Goal: Ask a question: Seek information or help from site administrators or community

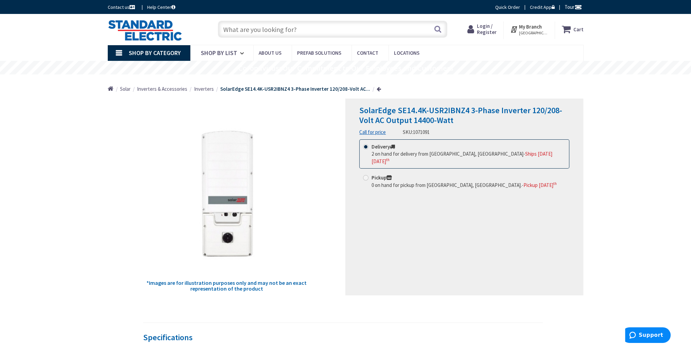
click at [467, 213] on div "SolarEdge SE14.4K-USR2IBNZ4 3-Phase Inverter 120/208-Volt AC Output 14400-Watt …" at bounding box center [465, 197] width 238 height 197
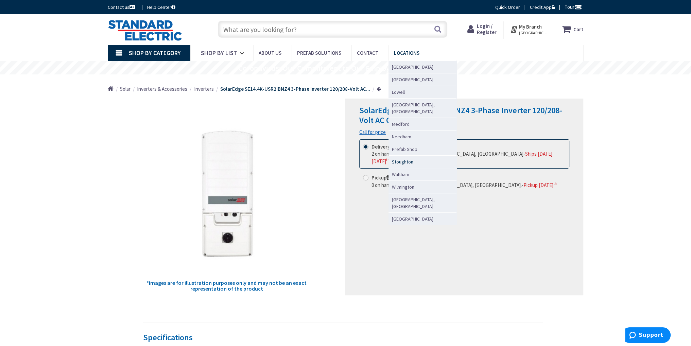
click at [410, 155] on link "Stoughton" at bounding box center [423, 161] width 68 height 13
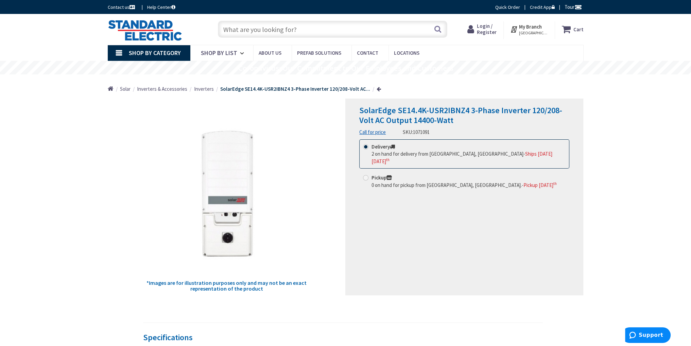
click at [426, 207] on div "SolarEdge SE14.4K-USR2IBNZ4 3-Phase Inverter 120/208-Volt AC Output 14400-Watt …" at bounding box center [465, 197] width 238 height 197
click at [460, 204] on div "SolarEdge SE14.4K-USR2IBNZ4 3-Phase Inverter 120/208-Volt AC Output 14400-Watt …" at bounding box center [465, 197] width 238 height 197
click at [455, 154] on span "2 on hand for delivery from Stoughton, MA" at bounding box center [448, 154] width 152 height 6
click at [369, 149] on input "Delivery 2 on hand for delivery from Stoughton, MA - Ships on Monday, September…" at bounding box center [367, 147] width 4 height 4
click at [651, 332] on button "Support" at bounding box center [646, 335] width 49 height 16
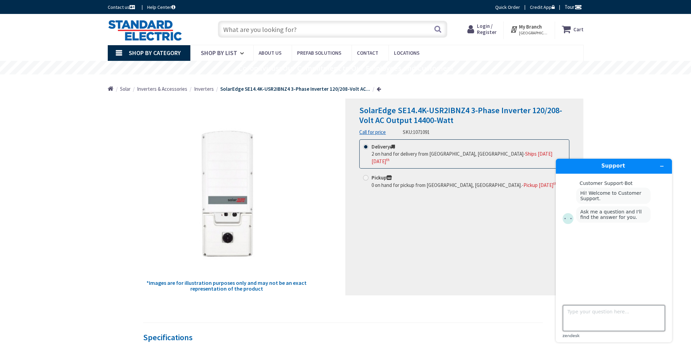
click at [604, 315] on textarea "Type your question here..." at bounding box center [614, 318] width 102 height 26
drag, startPoint x: 468, startPoint y: 113, endPoint x: 397, endPoint y: 112, distance: 70.7
click at [397, 112] on span "SolarEdge SE14.4K-USR2IBNZ4 3-Phase Inverter 120/208-Volt AC Output 14400-Watt" at bounding box center [460, 115] width 203 height 20
copy span "SE14.4K-USR2IBNZ4"
click at [586, 319] on textarea "Type your question here..." at bounding box center [614, 318] width 102 height 26
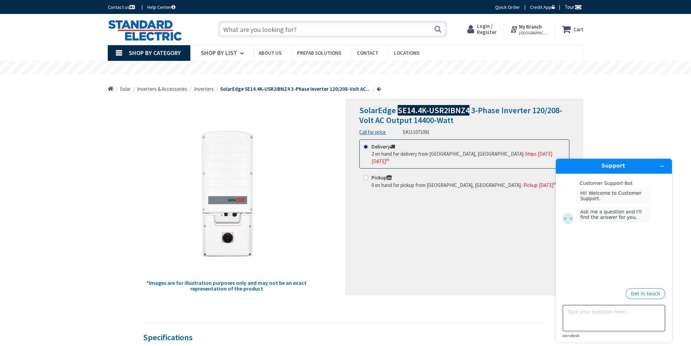
paste textarea "SE14.4K-USR2IBNZ4"
type textarea "SE14.4K-USR2IBNZ4 Is this product available for shipping?"
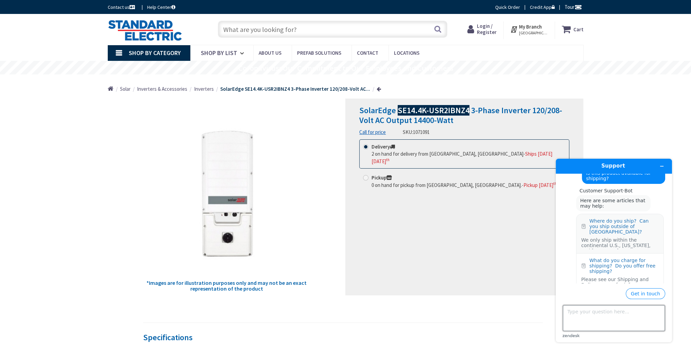
scroll to position [57, 0]
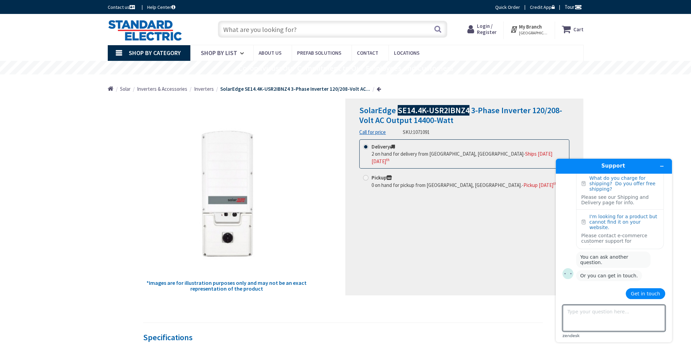
click at [652, 293] on button "Get in touch" at bounding box center [645, 293] width 39 height 11
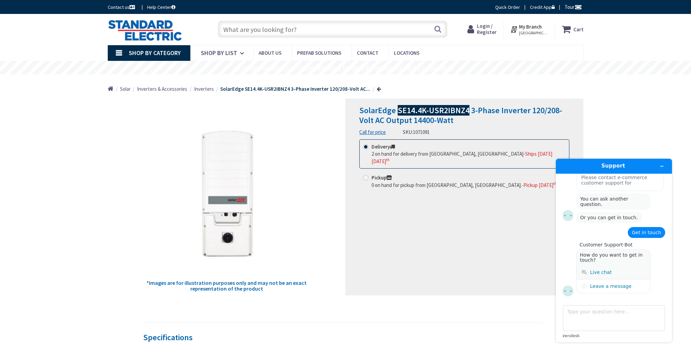
click at [610, 273] on div ".cls-1,.cls-2{fill:#cccccb;}.cls-2{opacity:0.3;} Live chat" at bounding box center [614, 273] width 74 height 14
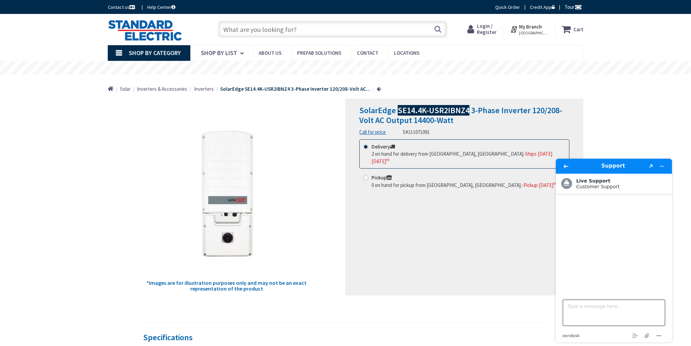
click at [607, 306] on textarea "Type a message here..." at bounding box center [614, 313] width 102 height 26
click at [593, 306] on textarea "Type a message here..." at bounding box center [614, 313] width 102 height 26
paste textarea "SE14.4K-USR2IBNZ4"
type textarea "SE14.4K-USR2IBNZ4"
type textarea "Is this product available?"
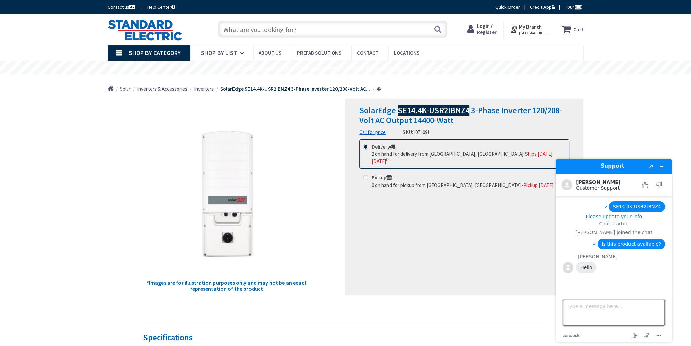
click at [591, 307] on textarea "Type a message here..." at bounding box center [614, 313] width 102 height 26
click at [584, 308] on textarea "Type a message here..." at bounding box center [614, 313] width 102 height 26
click at [610, 216] on button "Please update your info" at bounding box center [614, 216] width 103 height 5
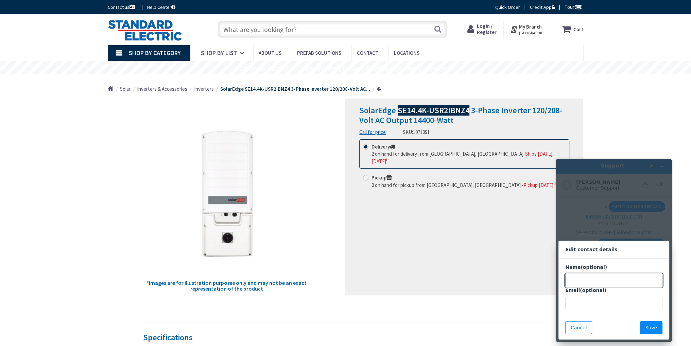
click at [606, 284] on input "Name (optional)" at bounding box center [614, 281] width 97 height 14
type input "d"
type input "David"
click at [648, 324] on button "Save" at bounding box center [651, 327] width 22 height 13
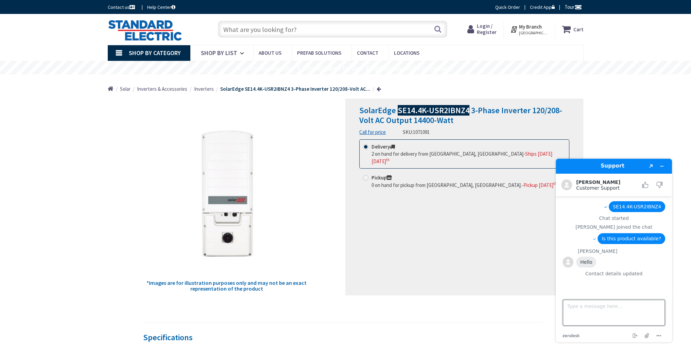
click at [619, 306] on textarea "Type a message here..." at bounding box center [614, 313] width 102 height 26
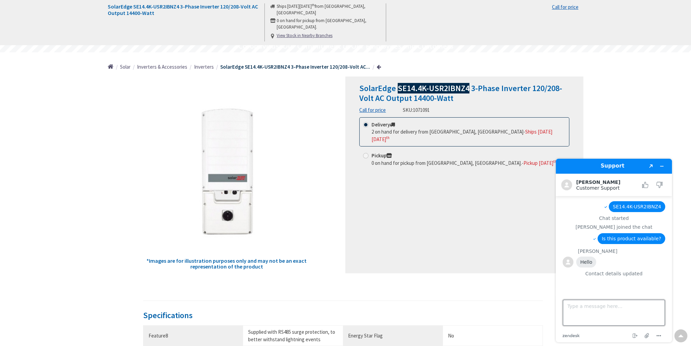
scroll to position [0, 0]
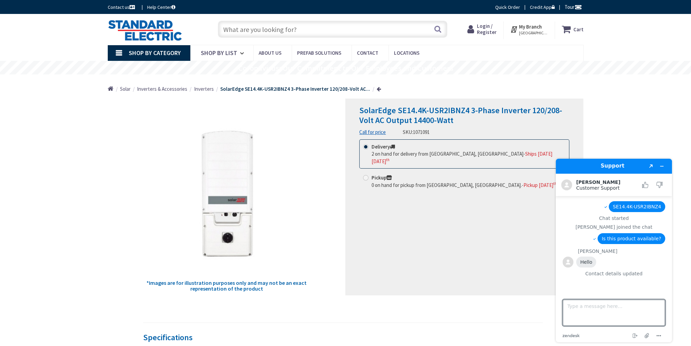
click at [473, 267] on div "SolarEdge SE14.4K-USR2IBNZ4 3-Phase Inverter 120/208-Volt AC Output 14400-Watt …" at bounding box center [465, 197] width 238 height 197
click at [413, 226] on div "SolarEdge SE14.4K-USR2IBNZ4 3-Phase Inverter 120/208-Volt AC Output 14400-Watt …" at bounding box center [465, 197] width 238 height 197
click at [588, 308] on textarea "Type a message here..." at bounding box center [614, 313] width 102 height 26
type textarea "If it is available, what is your price for it and shipping to 1515 N Rouse Ave,…"
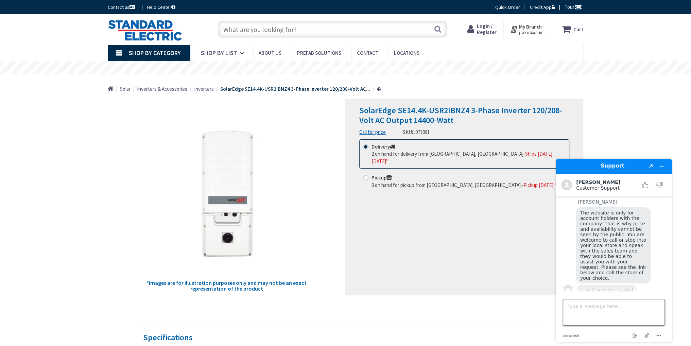
scroll to position [113, 0]
drag, startPoint x: 599, startPoint y: 236, endPoint x: 623, endPoint y: 239, distance: 24.6
click at [623, 239] on span "The website is only for account holders with the company. That is why price and…" at bounding box center [614, 245] width 68 height 71
click at [634, 241] on span "The website is only for account holders with the company. That is why price and…" at bounding box center [614, 245] width 68 height 71
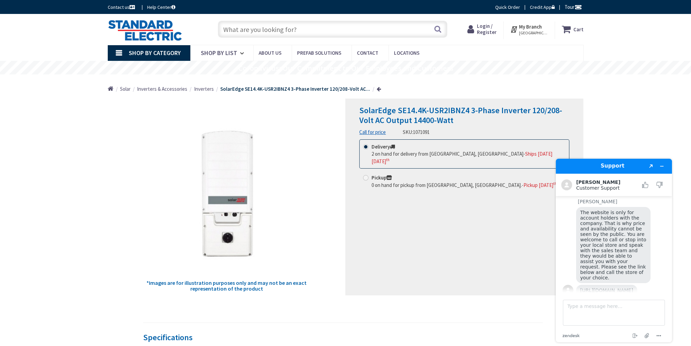
click at [618, 241] on span "The website is only for account holders with the company. That is why price and…" at bounding box center [614, 245] width 68 height 71
click at [594, 313] on textarea "Type a message here..." at bounding box center [614, 313] width 102 height 26
click at [600, 303] on textarea "Type a message here..." at bounding box center [614, 313] width 102 height 26
click at [600, 307] on textarea "Type a message here..." at bounding box center [614, 313] width 102 height 26
click at [601, 306] on textarea "Type a message here..." at bounding box center [614, 313] width 102 height 26
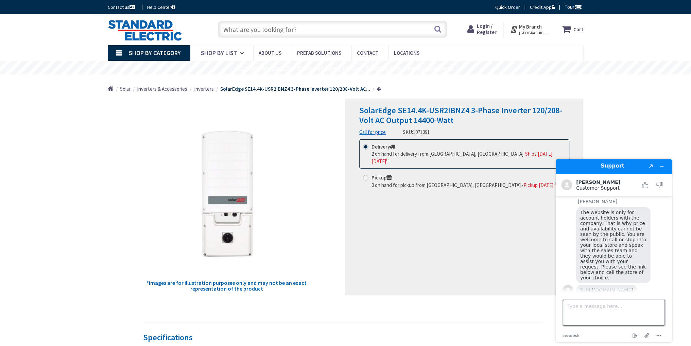
click at [590, 306] on textarea "Type a message here..." at bounding box center [614, 313] width 102 height 26
type textarea "Can anyone set up an account?"
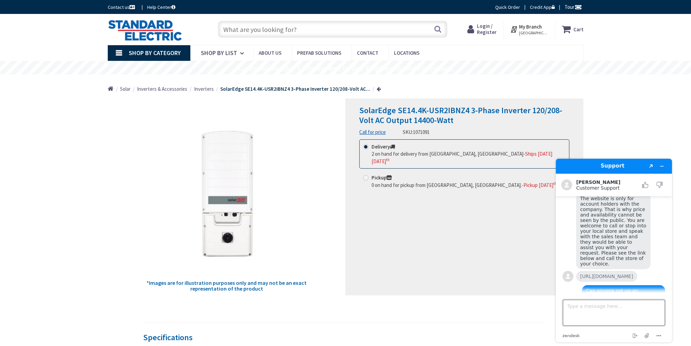
scroll to position [180, 0]
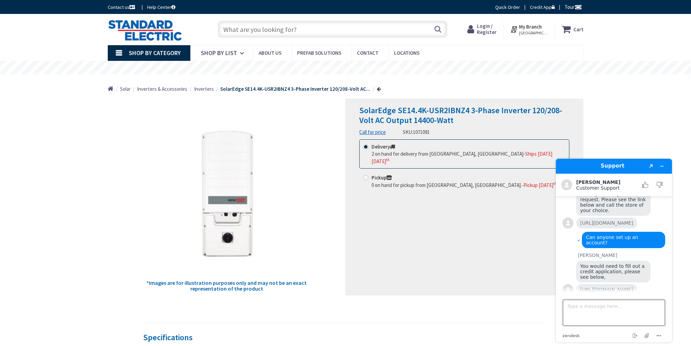
click at [627, 302] on textarea "Type a message here..." at bounding box center [614, 313] width 102 height 26
type textarea "k"
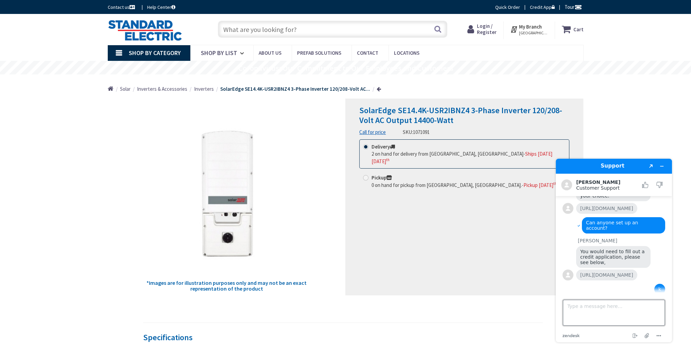
scroll to position [195, 0]
click at [611, 272] on link "https://nuvo.com/customer/us?flow=standard-electric" at bounding box center [606, 274] width 53 height 5
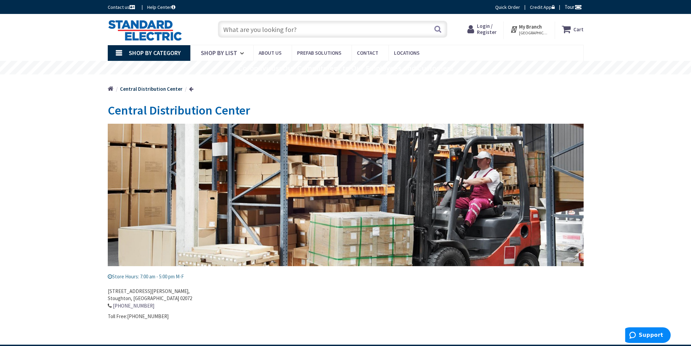
click at [480, 26] on span "Login / Register" at bounding box center [487, 29] width 20 height 13
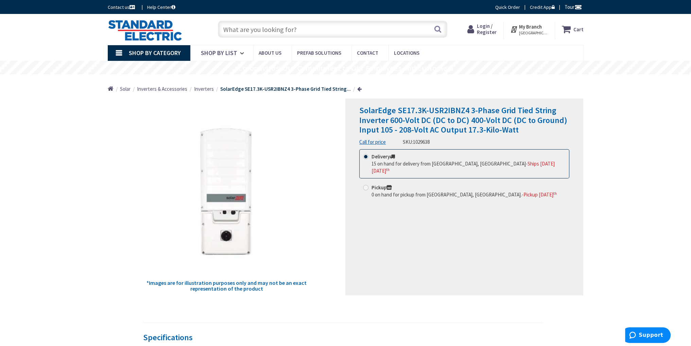
click at [401, 230] on div "SolarEdge SE17.3K-USR2IBNZ4 3-Phase Grid Tied String Inverter 600-Volt DC (DC t…" at bounding box center [465, 197] width 238 height 197
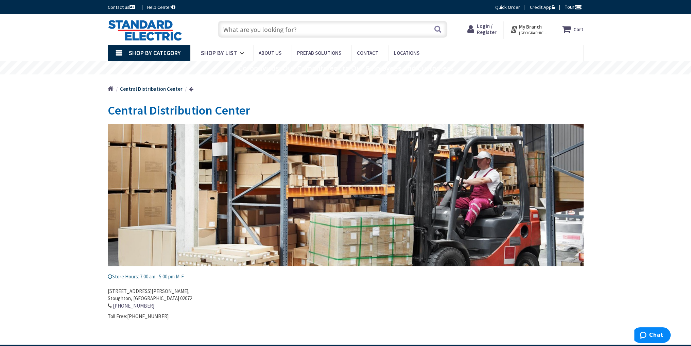
click at [251, 300] on address "[STREET_ADDRESS][PERSON_NAME] 781-297-5666" at bounding box center [346, 295] width 476 height 29
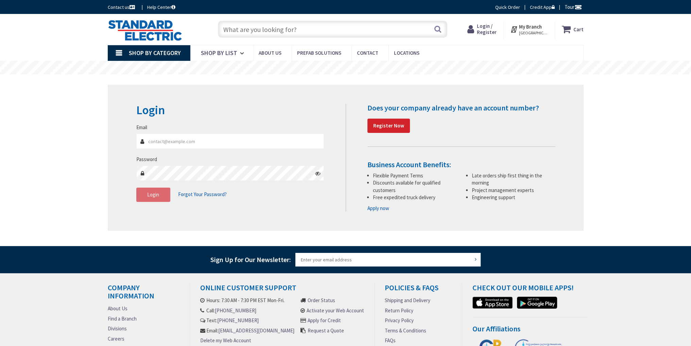
click at [166, 143] on input "Email" at bounding box center [230, 141] width 188 height 15
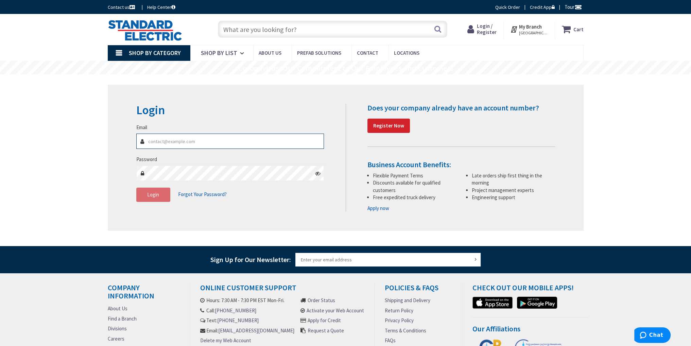
type input "david@onsiteenergyinc.com"
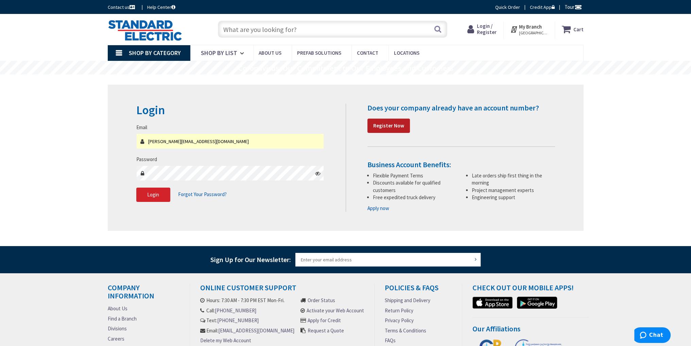
click at [387, 130] on link "Register Now" at bounding box center [389, 126] width 43 height 14
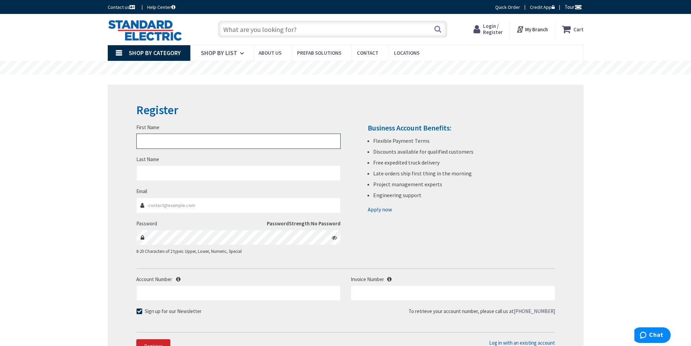
click at [147, 137] on input "First Name" at bounding box center [238, 141] width 204 height 15
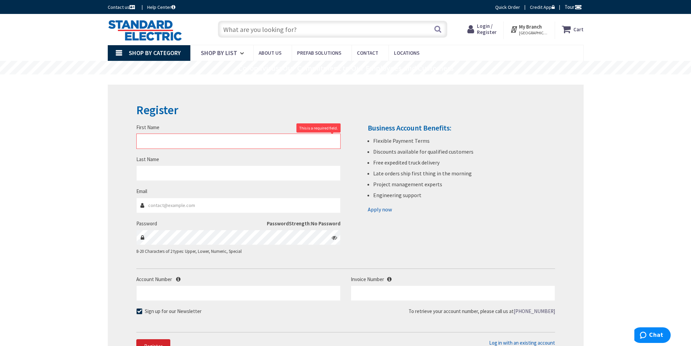
click at [90, 198] on div "Skip to Content Toggle Nav Search Cart My Cart Close" at bounding box center [345, 304] width 691 height 580
